Goal: Task Accomplishment & Management: Manage account settings

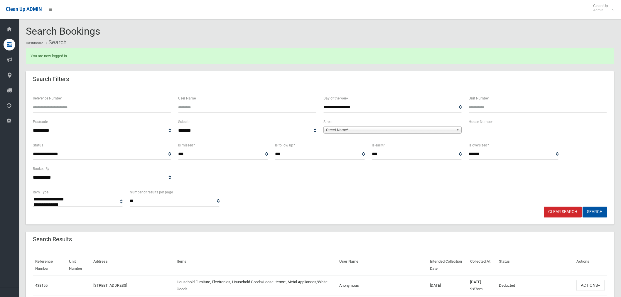
select select
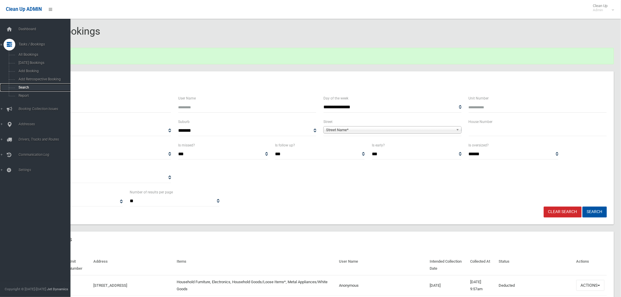
drag, startPoint x: 23, startPoint y: 86, endPoint x: 33, endPoint y: 84, distance: 10.1
click at [23, 86] on span "Search" at bounding box center [44, 87] width 54 height 4
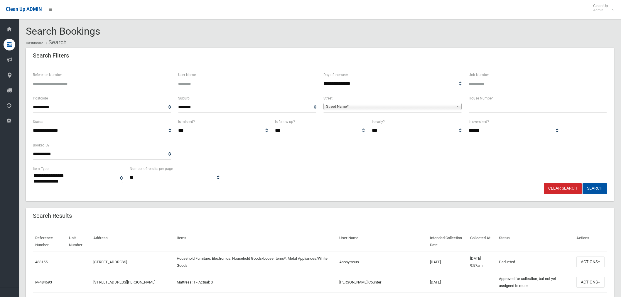
select select
click at [487, 106] on input "text" at bounding box center [538, 107] width 138 height 11
type input "***"
click at [410, 107] on span "Street Name*" at bounding box center [390, 106] width 128 height 7
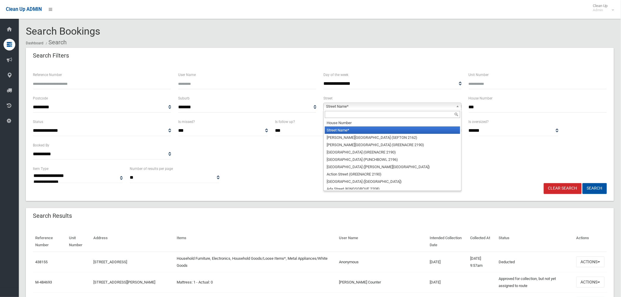
click at [364, 118] on input "text" at bounding box center [392, 114] width 135 height 7
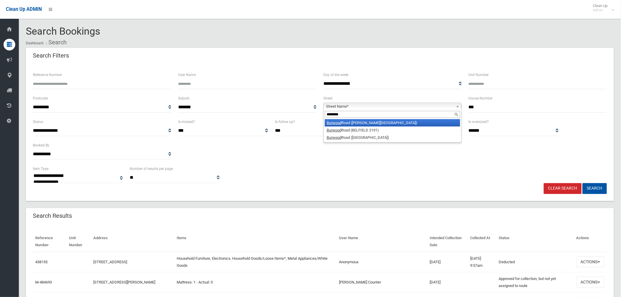
type input "*******"
drag, startPoint x: 373, startPoint y: 121, endPoint x: 389, endPoint y: 124, distance: 15.5
click at [374, 121] on li "Burwood Road (BELMORE 2192)" at bounding box center [392, 122] width 135 height 7
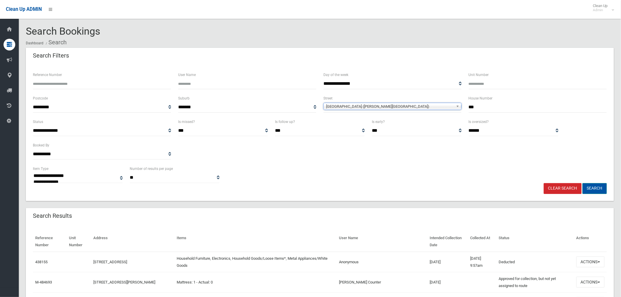
drag, startPoint x: 591, startPoint y: 183, endPoint x: 598, endPoint y: 190, distance: 9.5
click at [597, 188] on button "Search" at bounding box center [594, 188] width 24 height 11
click at [597, 190] on button "Search" at bounding box center [594, 188] width 24 height 11
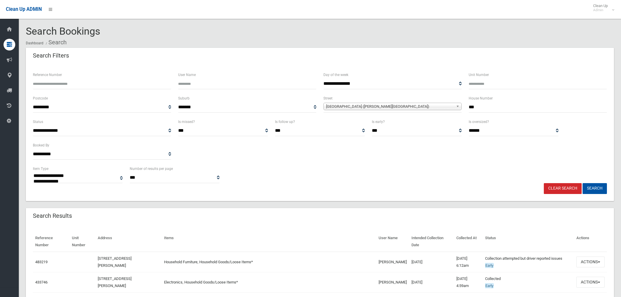
select select
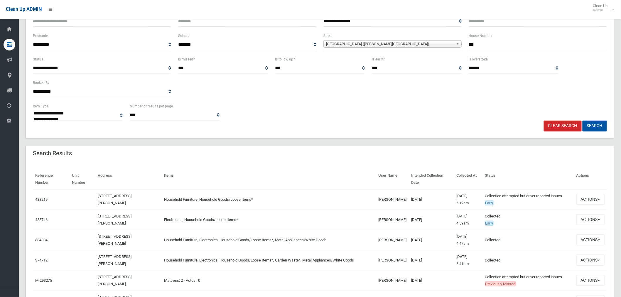
scroll to position [65, 0]
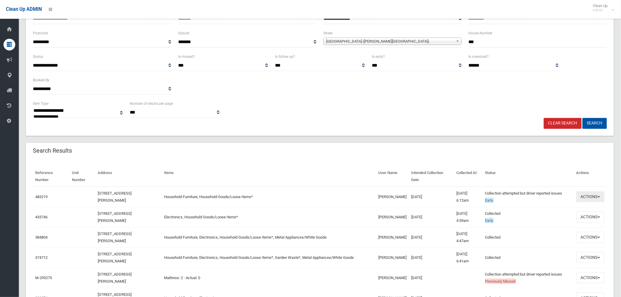
click at [592, 197] on button "Actions" at bounding box center [590, 196] width 28 height 11
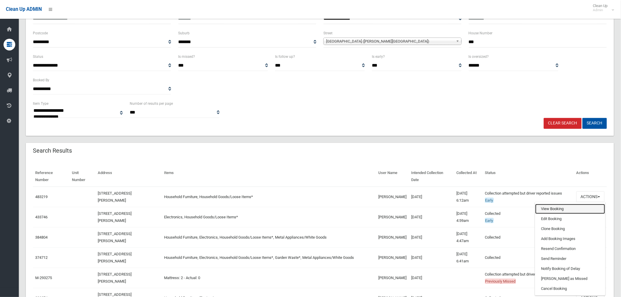
click at [556, 209] on link "View Booking" at bounding box center [570, 209] width 70 height 10
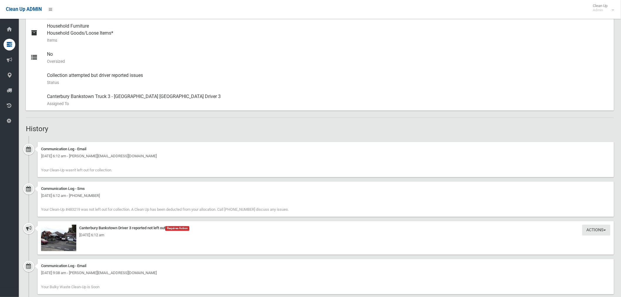
scroll to position [359, 0]
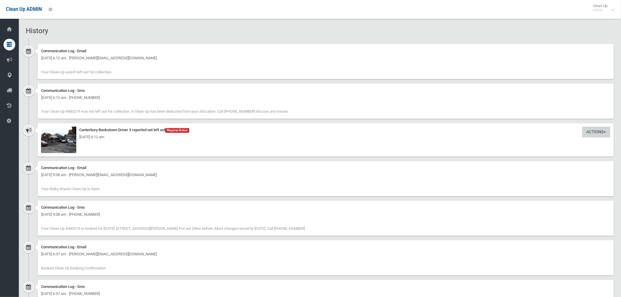
click at [583, 130] on button "Actions" at bounding box center [596, 132] width 28 height 11
click at [506, 136] on div "Wednesday 17th September 2025 - 6:12 am" at bounding box center [325, 137] width 569 height 7
click at [55, 142] on img at bounding box center [58, 140] width 35 height 26
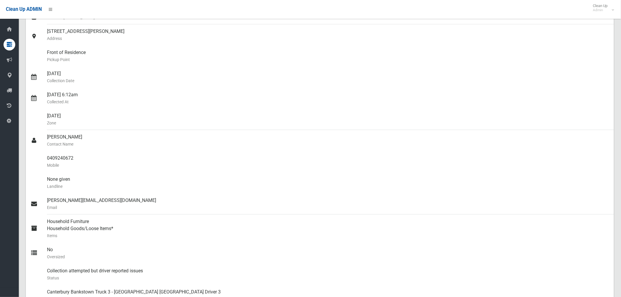
scroll to position [0, 0]
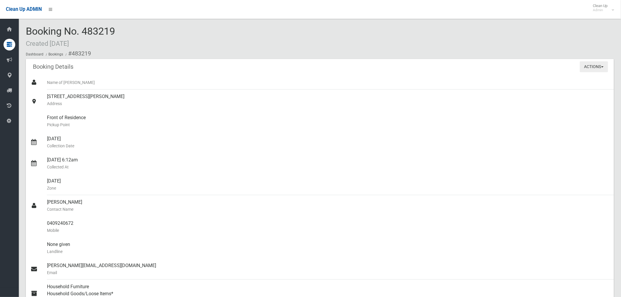
click at [597, 67] on button "Actions" at bounding box center [594, 66] width 28 height 11
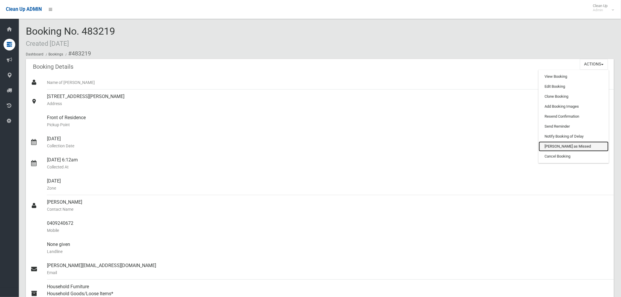
click at [561, 147] on link "Mark as Missed" at bounding box center [574, 146] width 70 height 10
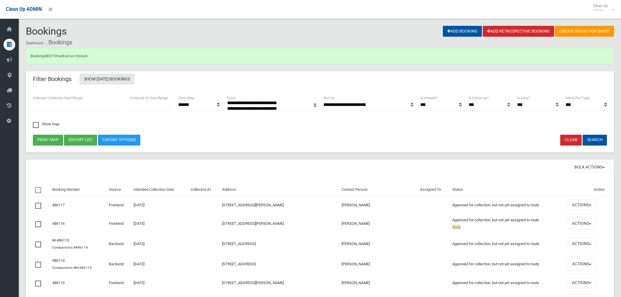
select select
click at [51, 56] on link "483219" at bounding box center [50, 56] width 12 height 4
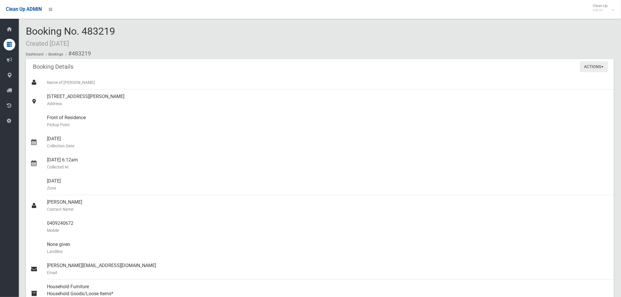
click at [587, 68] on button "Actions" at bounding box center [594, 66] width 28 height 11
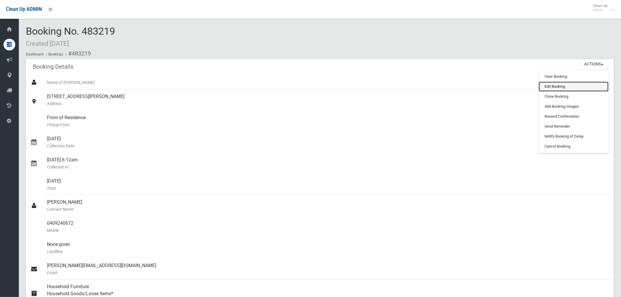
click at [562, 87] on link "Edit Booking" at bounding box center [574, 87] width 70 height 10
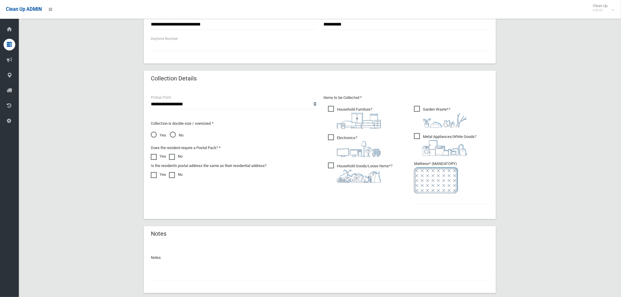
scroll to position [281, 0]
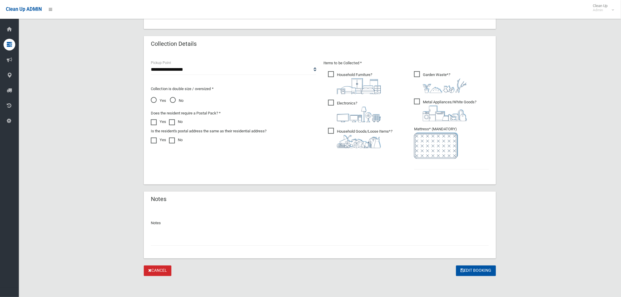
click at [198, 238] on input "text" at bounding box center [320, 240] width 338 height 11
click at [427, 165] on input "text" at bounding box center [451, 164] width 75 height 11
type input "*"
click at [331, 103] on span "Electronics ?" at bounding box center [354, 111] width 53 height 23
click at [419, 102] on span "Metal Appliances/White Goods ?" at bounding box center [445, 110] width 62 height 23
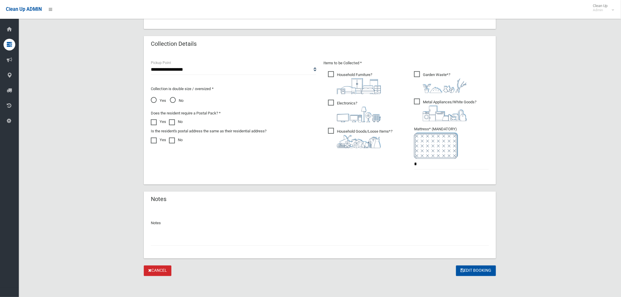
click at [207, 237] on input "text" at bounding box center [320, 240] width 338 height 11
type input "**********"
click at [478, 269] on button "Edit Booking" at bounding box center [476, 271] width 40 height 11
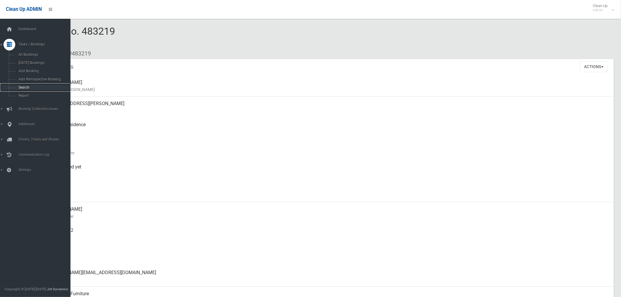
click at [28, 88] on span "Search" at bounding box center [44, 87] width 54 height 4
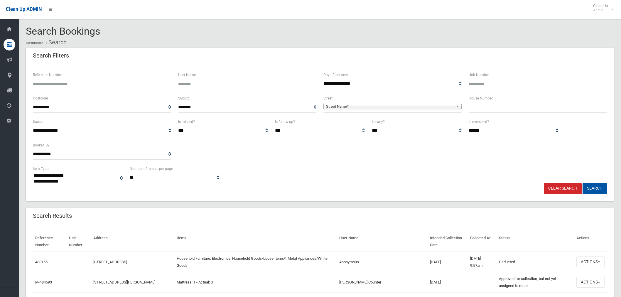
select select
